Goal: Information Seeking & Learning: Understand process/instructions

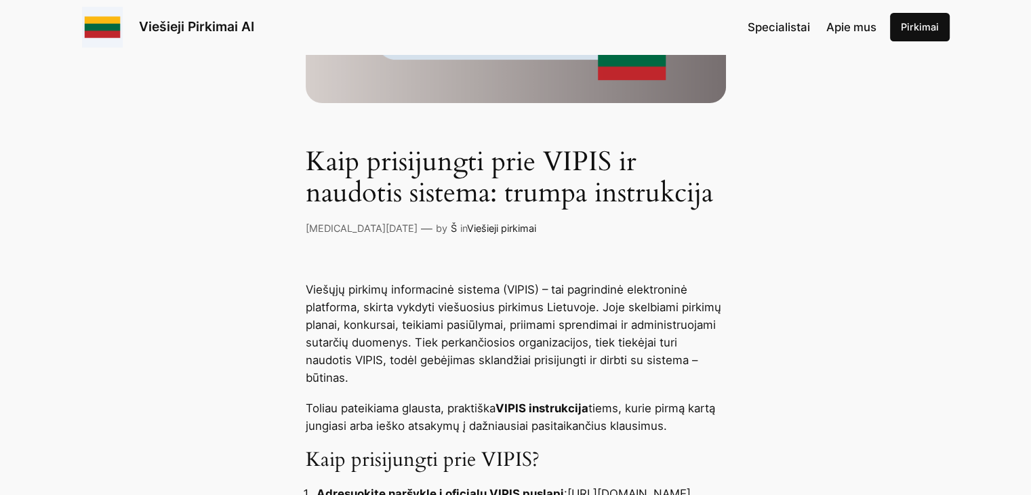
scroll to position [542, 0]
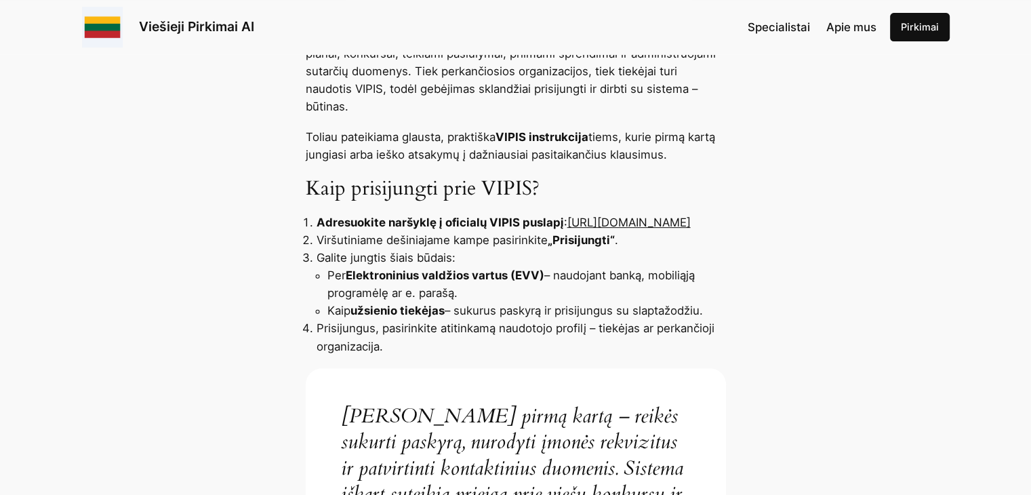
click at [567, 220] on link "[URL][DOMAIN_NAME]" at bounding box center [628, 223] width 123 height 14
click at [567, 222] on link "[URL][DOMAIN_NAME]" at bounding box center [628, 223] width 123 height 14
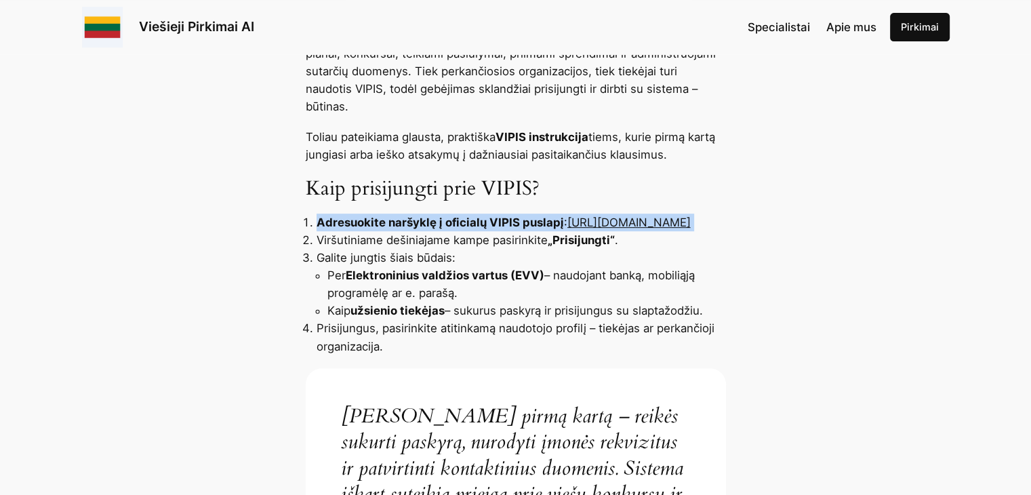
click at [567, 222] on link "[URL][DOMAIN_NAME]" at bounding box center [628, 223] width 123 height 14
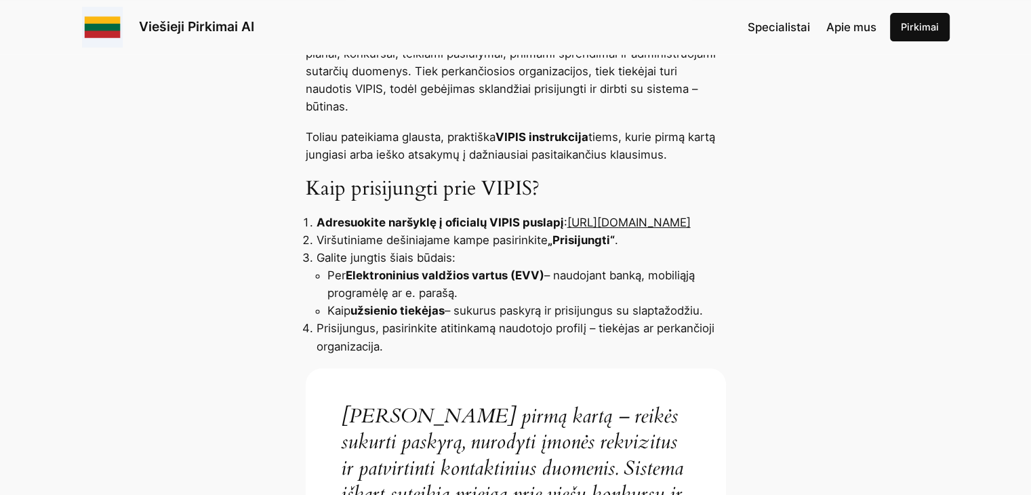
click at [567, 220] on link "[URL][DOMAIN_NAME]" at bounding box center [628, 223] width 123 height 14
drag, startPoint x: 493, startPoint y: 218, endPoint x: 315, endPoint y: 221, distance: 179.0
click at [315, 221] on ol "Adresuokite naršyklę į oficialų VIPIS puslapį : [URL][DOMAIN_NAME] Viršutiniame…" at bounding box center [516, 284] width 420 height 141
copy link "[URL][DOMAIN_NAME]"
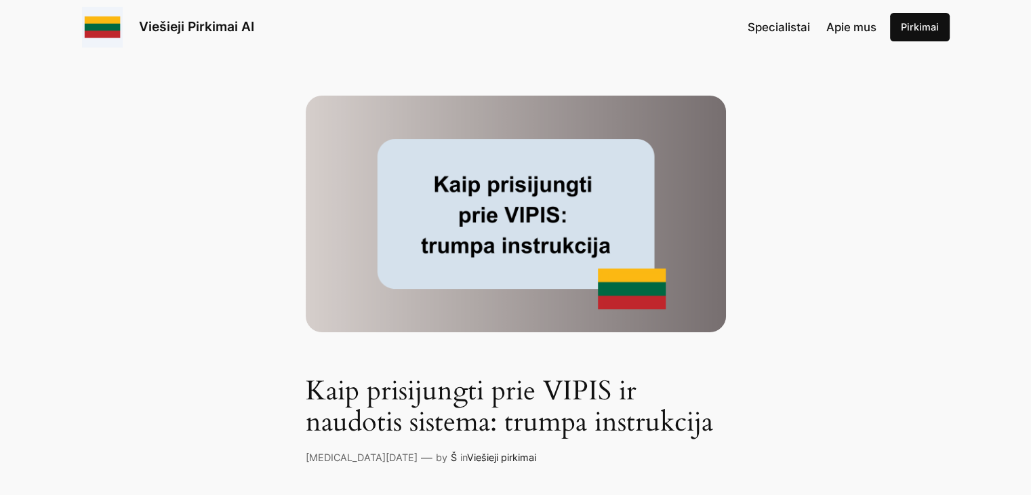
scroll to position [0, 0]
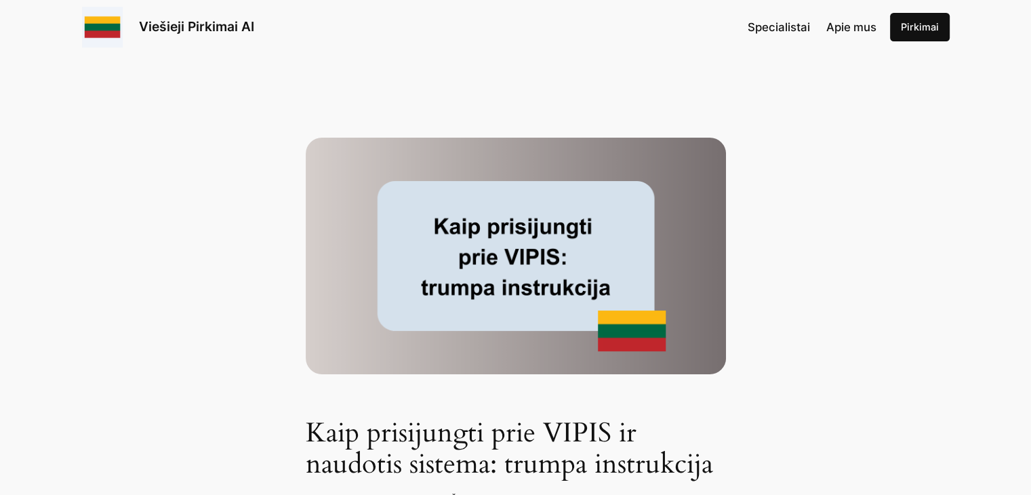
click at [563, 300] on img at bounding box center [516, 256] width 420 height 237
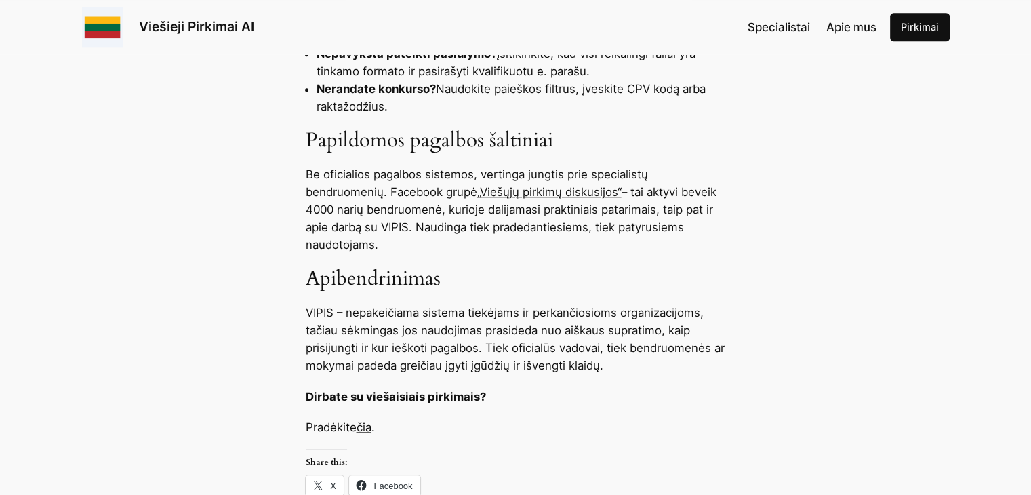
scroll to position [1085, 0]
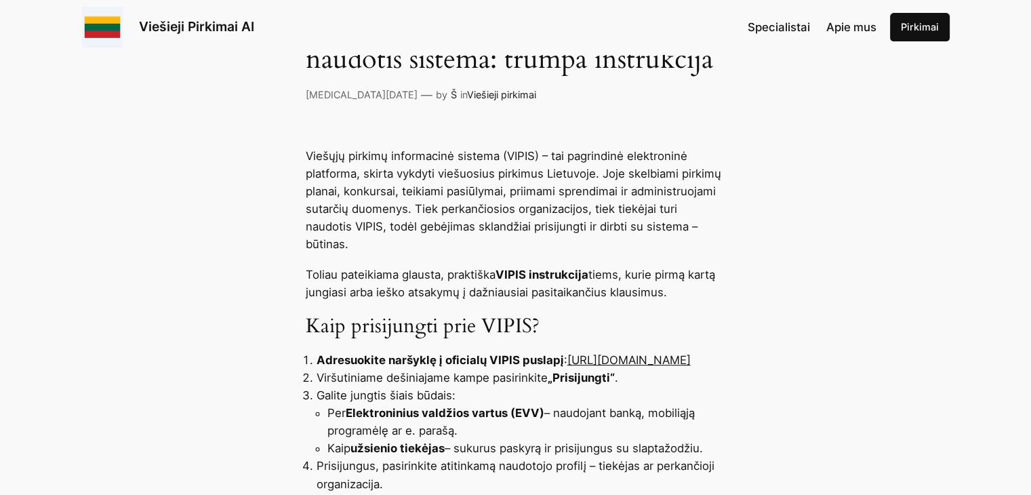
scroll to position [407, 0]
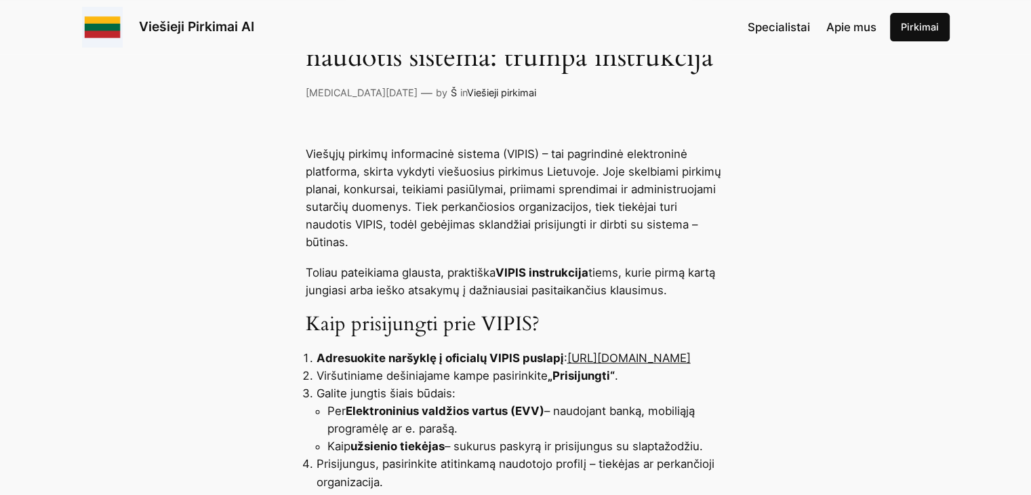
drag, startPoint x: 500, startPoint y: 357, endPoint x: 301, endPoint y: 350, distance: 199.4
copy link "[URL][DOMAIN_NAME]"
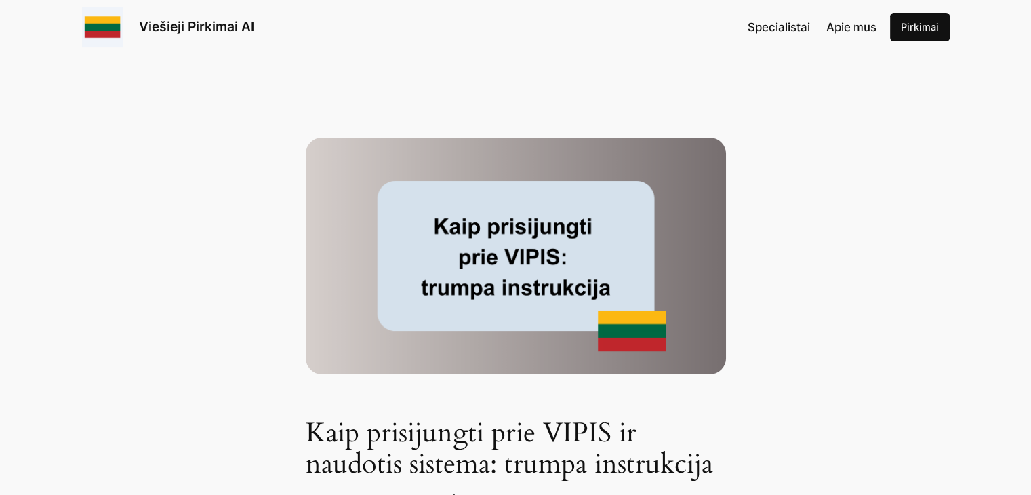
scroll to position [68, 0]
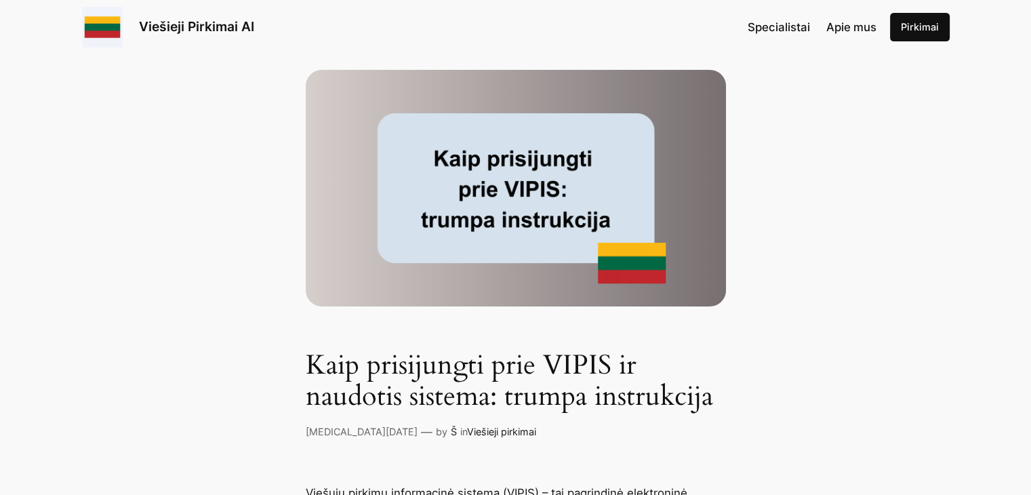
click at [944, 29] on link "Pirkimai" at bounding box center [920, 27] width 60 height 28
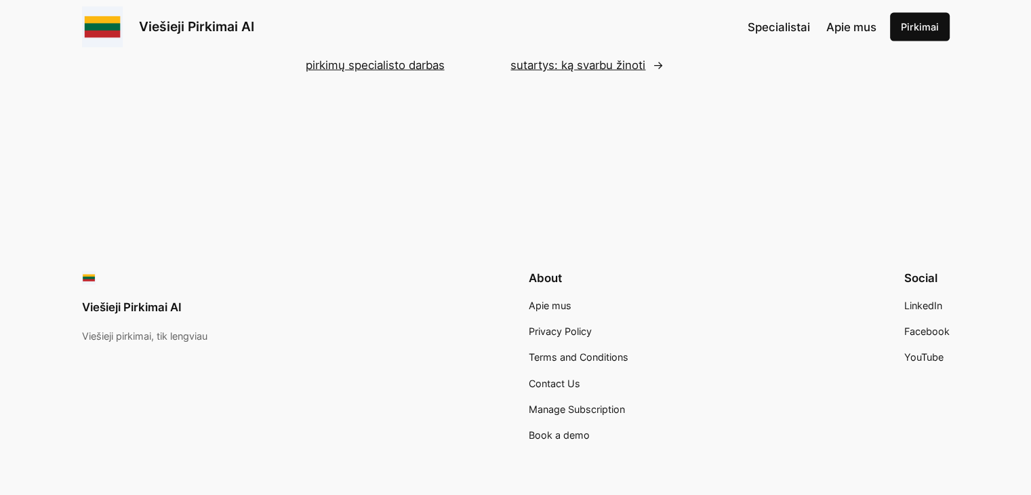
scroll to position [3122, 0]
